Goal: Entertainment & Leisure: Consume media (video, audio)

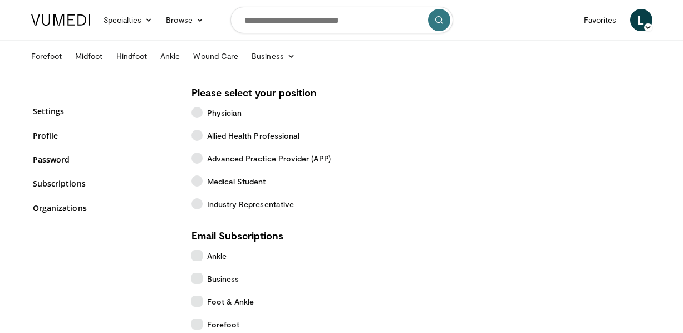
click at [81, 20] on img at bounding box center [60, 19] width 59 height 11
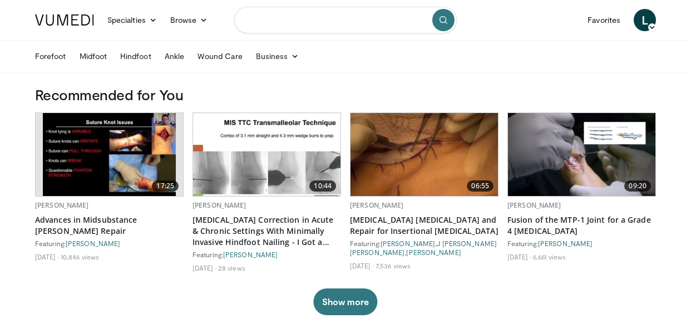
click at [268, 22] on input "Search topics, interventions" at bounding box center [345, 20] width 223 height 27
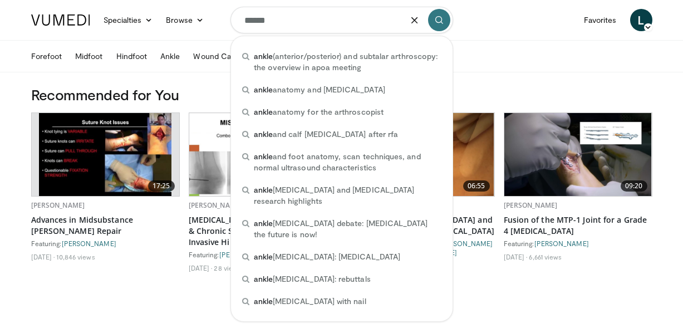
type input "*****"
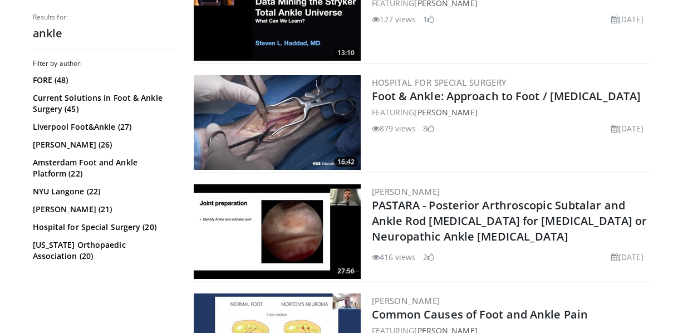
scroll to position [1721, 0]
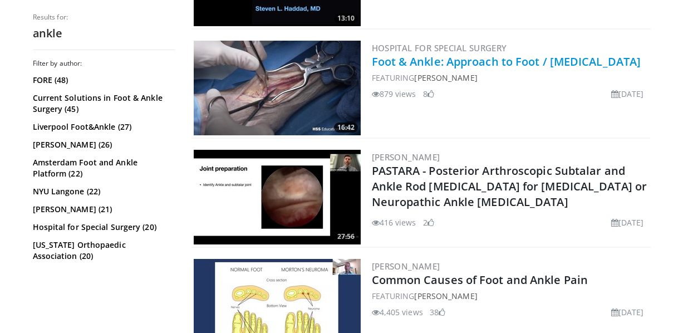
click at [517, 58] on link "Foot & Ankle: Approach to Foot / [MEDICAL_DATA]" at bounding box center [506, 61] width 269 height 15
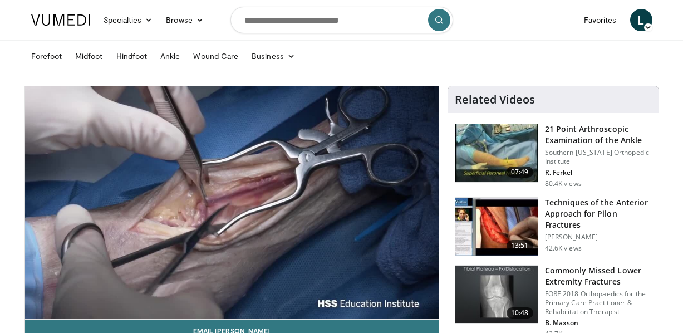
click at [426, 305] on video-js "**********" at bounding box center [231, 202] width 413 height 233
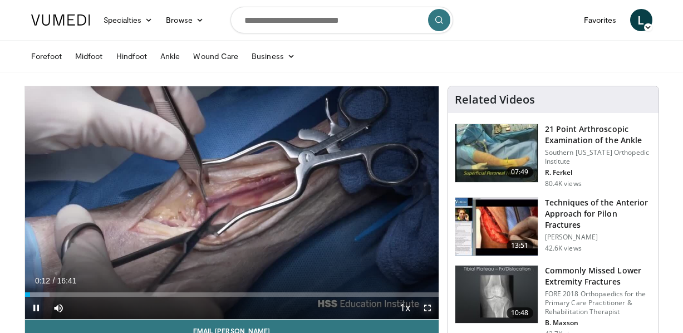
click at [427, 308] on span "Video Player" at bounding box center [427, 308] width 22 height 22
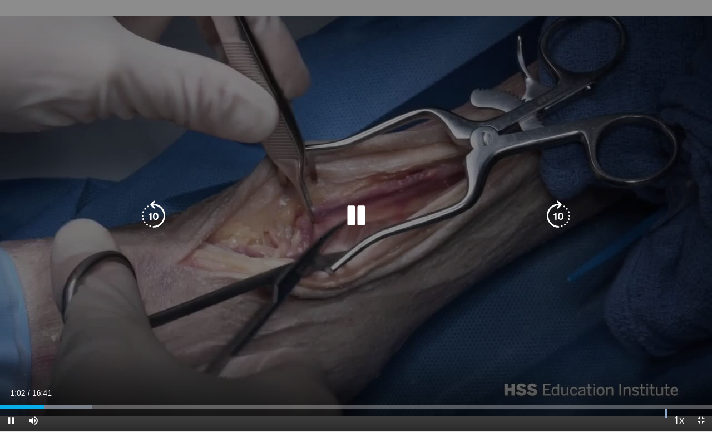
drag, startPoint x: 645, startPoint y: 428, endPoint x: 599, endPoint y: 390, distance: 59.7
click at [609, 332] on div "Current Time 1:02 / Duration 16:41 Pause Skip Backward Skip Forward Mute Loaded…" at bounding box center [356, 420] width 712 height 22
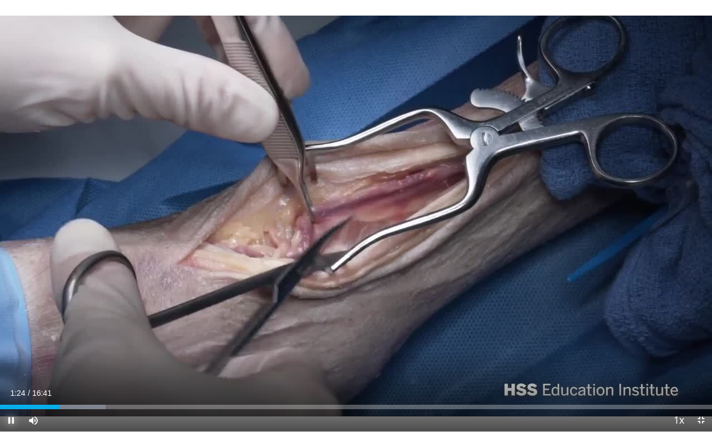
click at [13, 332] on span "Video Player" at bounding box center [11, 420] width 22 height 22
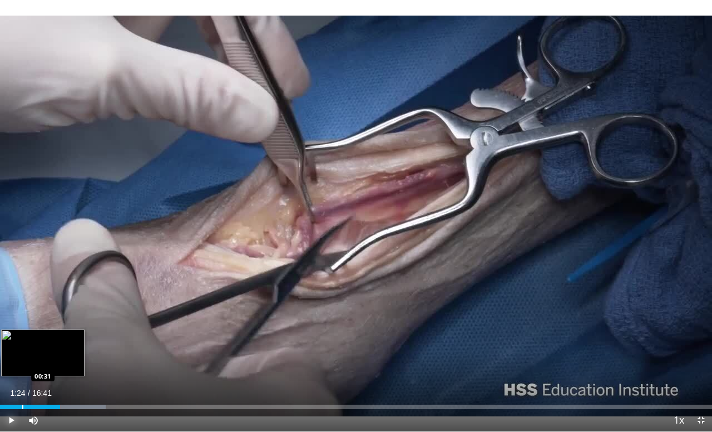
click at [22, 332] on div "Progress Bar" at bounding box center [22, 407] width 1 height 4
click at [6, 332] on div "Progress Bar" at bounding box center [6, 407] width 1 height 4
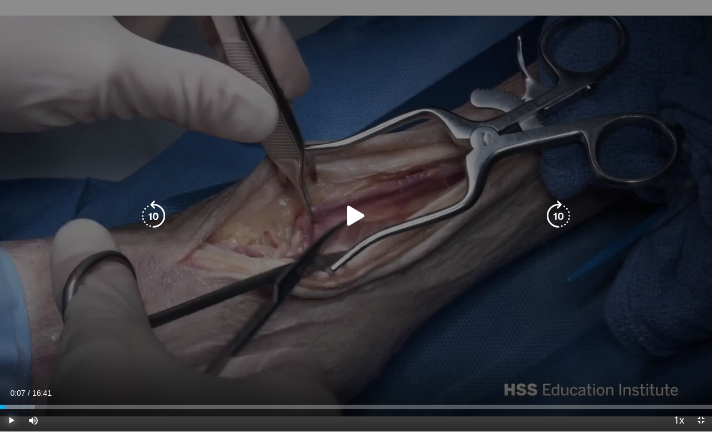
click at [11, 332] on span "Video Player" at bounding box center [11, 420] width 22 height 22
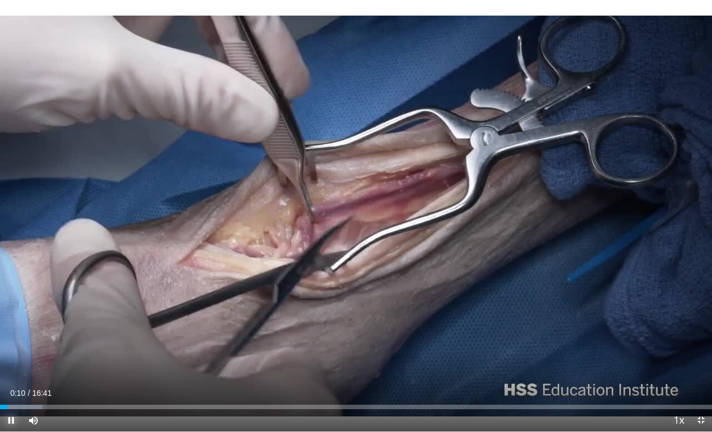
click at [12, 332] on span "Video Player" at bounding box center [11, 420] width 22 height 22
